Goal: Task Accomplishment & Management: Manage account settings

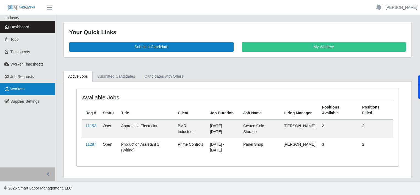
click at [21, 87] on span "Workers" at bounding box center [17, 89] width 14 height 4
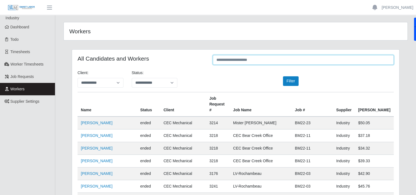
click at [253, 60] on input "text" at bounding box center [303, 60] width 181 height 10
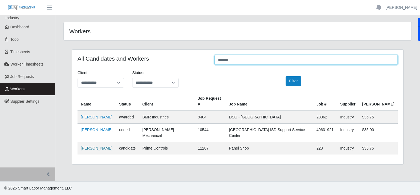
type input "*******"
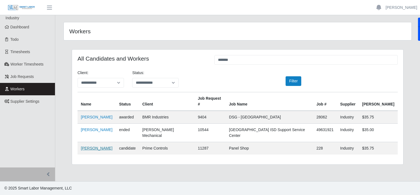
click at [88, 146] on link "[PERSON_NAME]" at bounding box center [97, 148] width 32 height 4
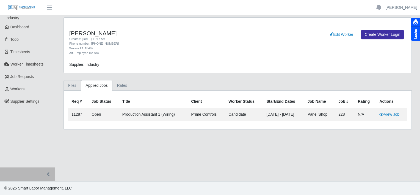
click at [73, 84] on link "Files" at bounding box center [73, 85] width 18 height 11
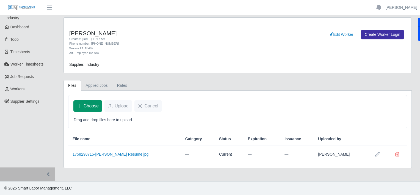
click at [83, 106] on button "Choose" at bounding box center [87, 106] width 29 height 12
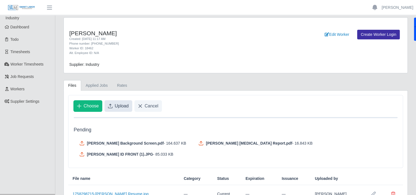
click at [111, 106] on icon "Upload" at bounding box center [110, 106] width 4 height 4
